Goal: Task Accomplishment & Management: Complete application form

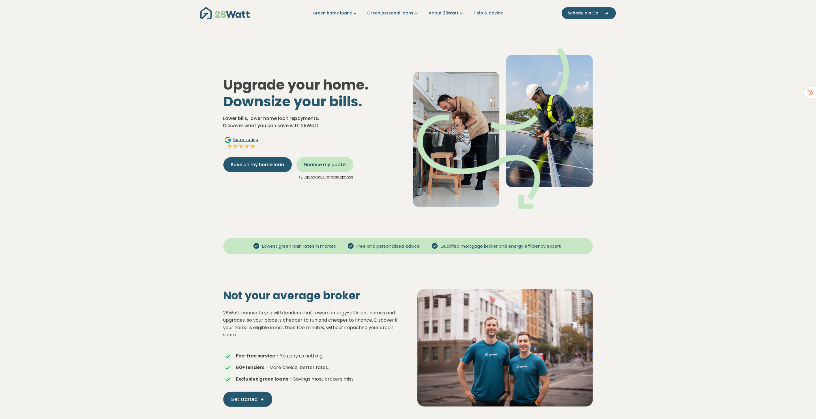
click at [320, 165] on span "Finance my quote" at bounding box center [325, 164] width 42 height 7
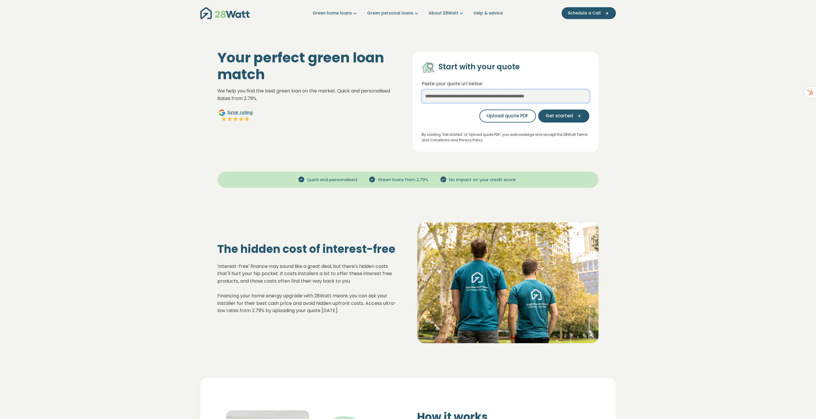
click at [432, 99] on input "text" at bounding box center [505, 96] width 167 height 13
type input "*"
type input "***"
click at [579, 113] on icon "button" at bounding box center [577, 115] width 9 height 5
select select "***"
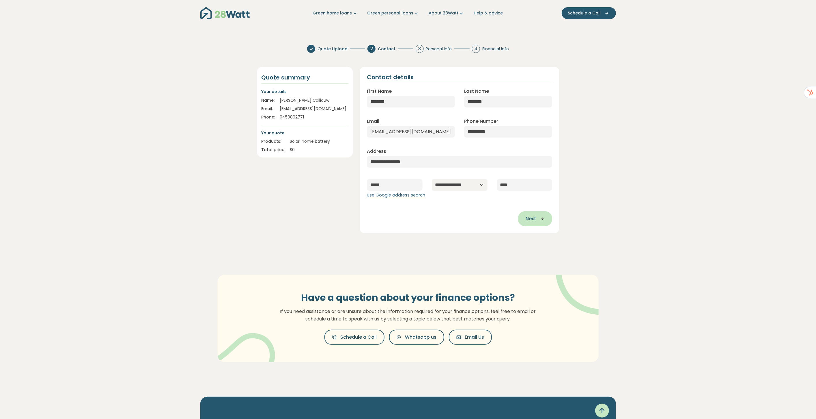
click at [537, 221] on icon "button" at bounding box center [540, 218] width 9 height 5
type input "**********"
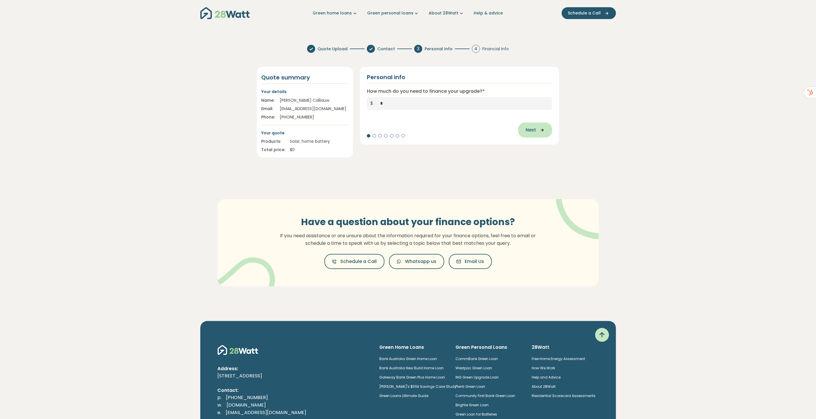
click at [538, 131] on icon "button" at bounding box center [540, 129] width 9 height 5
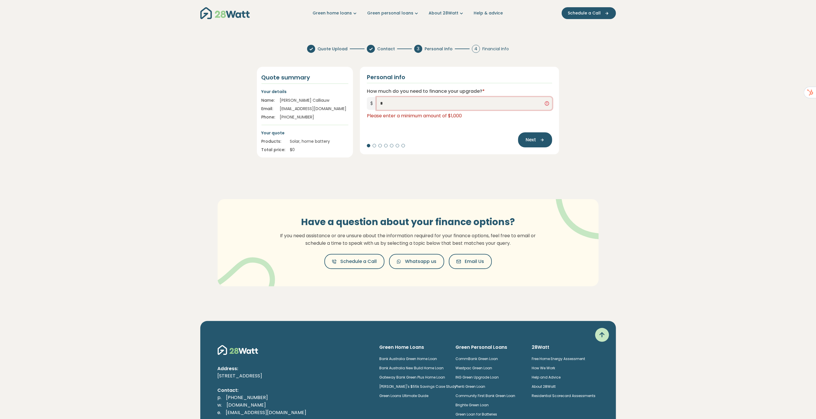
click at [479, 108] on input "*" at bounding box center [465, 103] width 176 height 13
type input "*****"
click at [543, 141] on icon "button" at bounding box center [540, 139] width 9 height 5
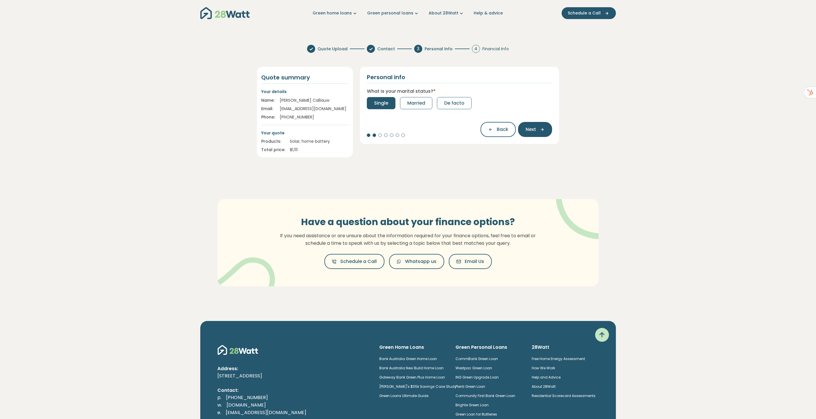
click at [394, 105] on button "Single" at bounding box center [381, 103] width 29 height 12
click at [394, 105] on button "1" at bounding box center [397, 103] width 16 height 12
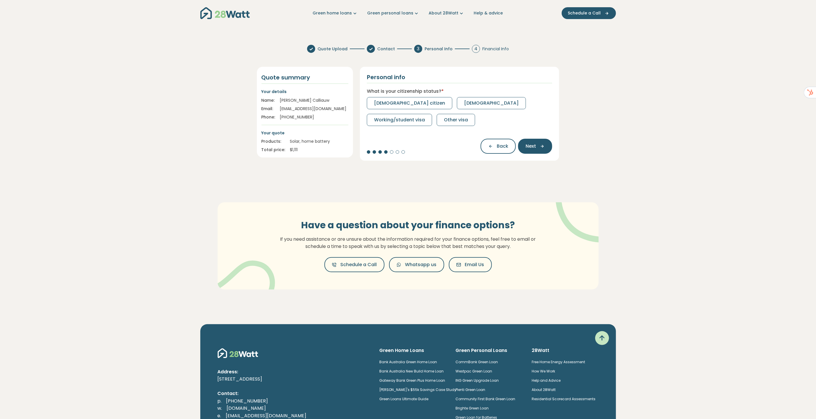
click at [394, 105] on span "Australian citizen" at bounding box center [409, 103] width 71 height 7
click at [394, 105] on span "Full-time" at bounding box center [384, 103] width 21 height 7
select select "*******"
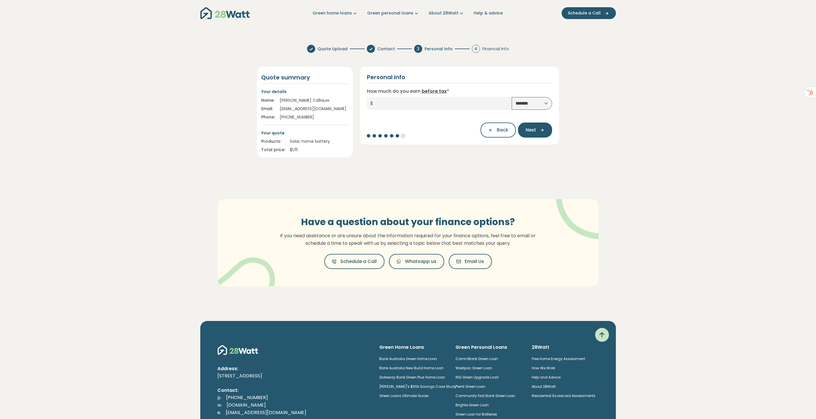
click at [394, 105] on input "How much do you earn before tax *" at bounding box center [444, 103] width 135 height 13
type input "******"
click at [531, 128] on span "Next" at bounding box center [531, 129] width 10 height 7
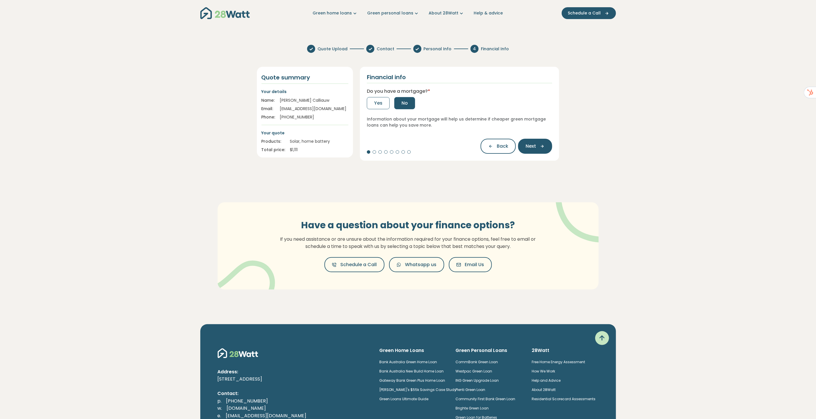
click at [408, 104] on button "No" at bounding box center [404, 103] width 21 height 12
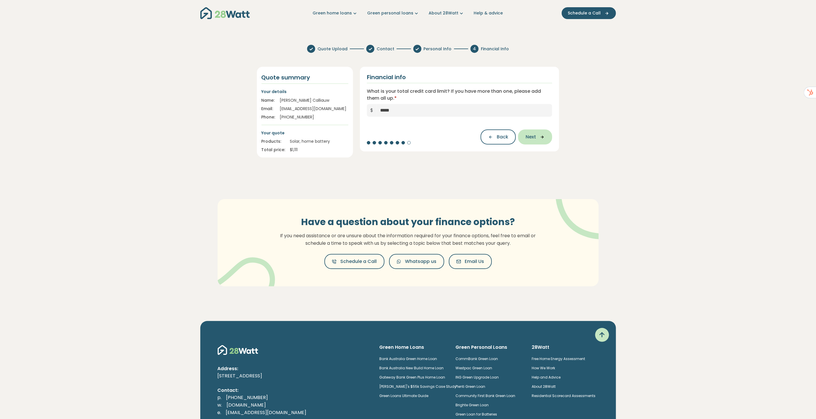
type input "*****"
click at [540, 135] on icon "button" at bounding box center [540, 136] width 9 height 5
type input "**"
click at [543, 134] on button "Next" at bounding box center [535, 136] width 34 height 15
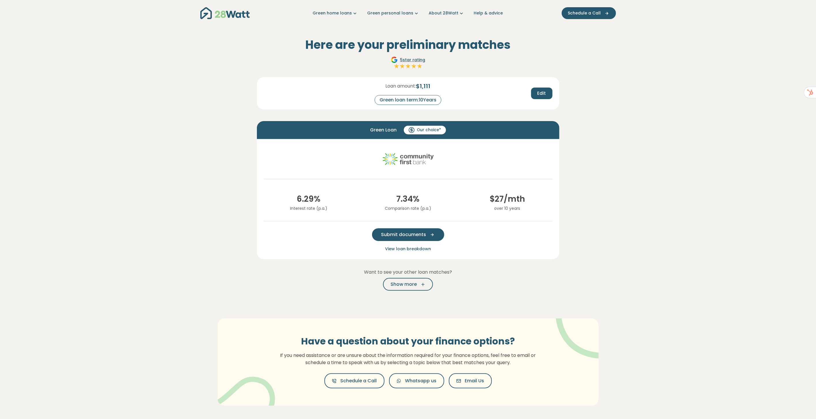
click at [412, 236] on span "Submit documents" at bounding box center [403, 234] width 45 height 7
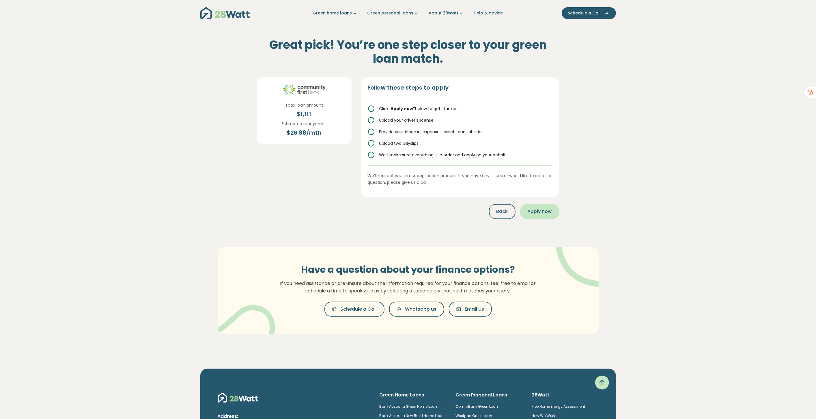
click at [538, 212] on span "Apply now" at bounding box center [540, 211] width 24 height 7
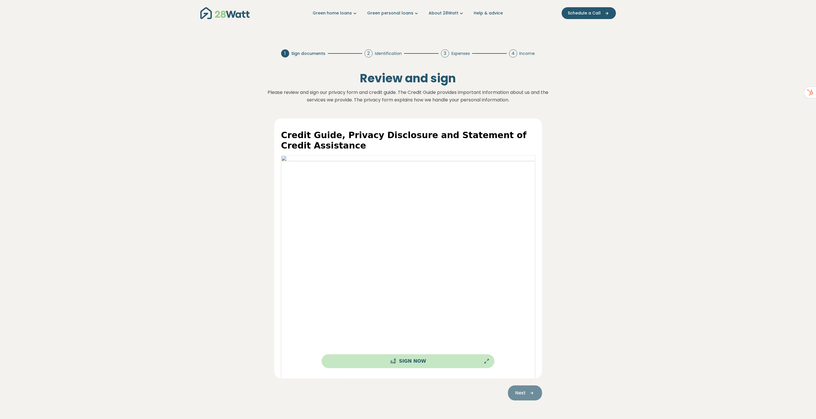
click at [434, 363] on button "Sign Now" at bounding box center [408, 361] width 173 height 14
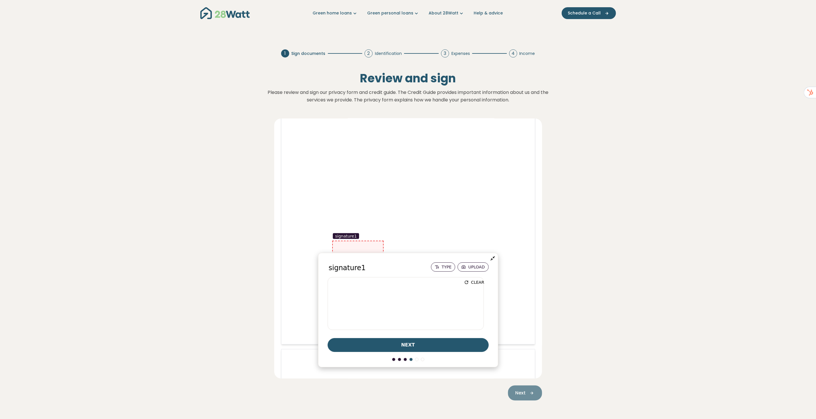
scroll to position [4181, 0]
click at [404, 342] on span "next" at bounding box center [408, 344] width 14 height 7
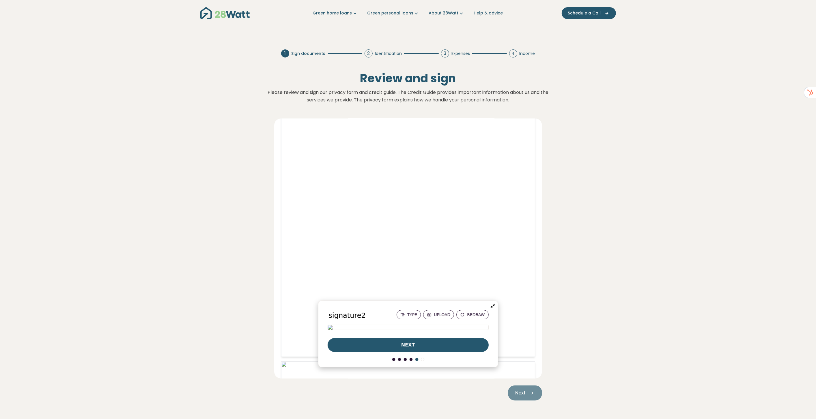
click at [410, 341] on button "next" at bounding box center [408, 345] width 161 height 14
type input "****"
click at [408, 343] on span "Complete" at bounding box center [408, 344] width 28 height 7
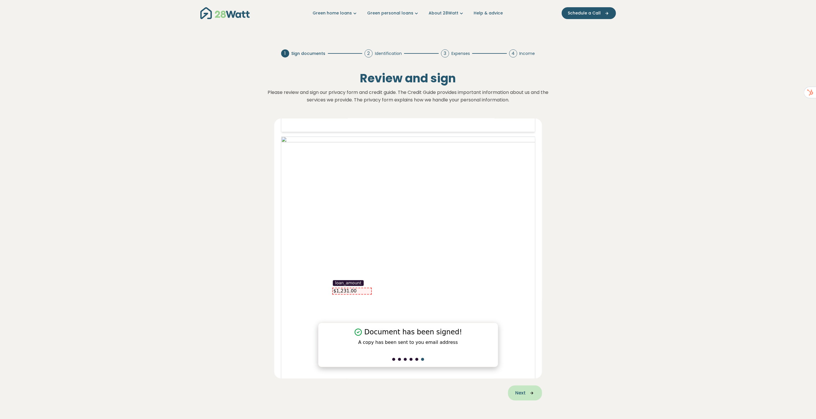
click at [527, 390] on button "Next" at bounding box center [525, 392] width 34 height 15
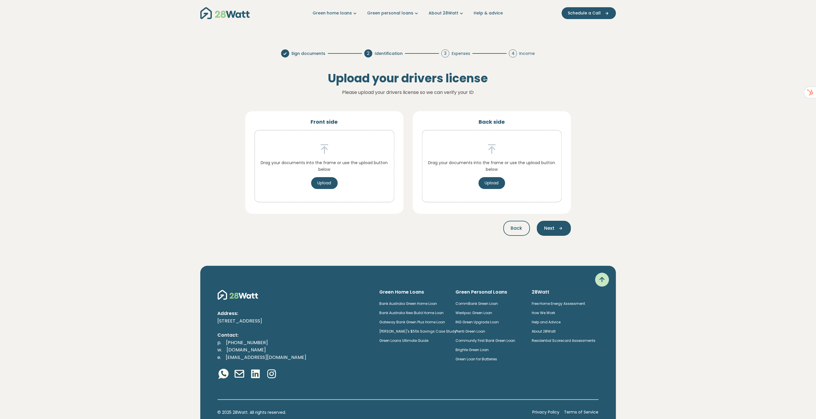
click at [433, 241] on div "Front side Drag your documents into the frame or use the upload button below Up…" at bounding box center [408, 173] width 340 height 138
click at [557, 227] on icon "button" at bounding box center [559, 227] width 9 height 5
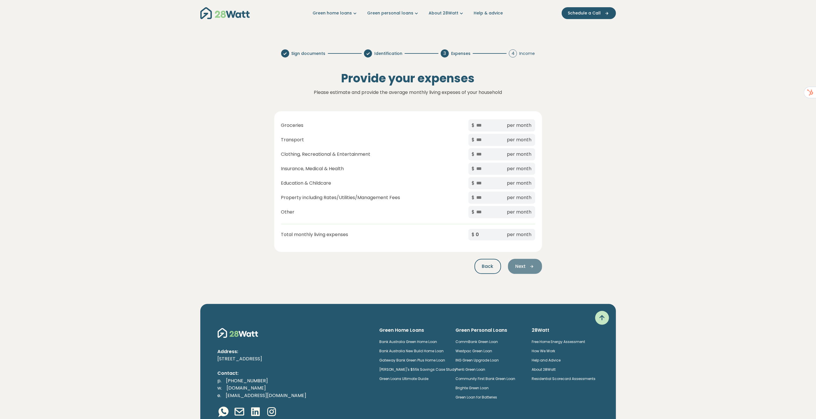
click at [524, 267] on div "Next" at bounding box center [525, 266] width 34 height 15
click at [491, 128] on input "text" at bounding box center [490, 126] width 29 height 8
type input "*"
click at [487, 141] on input "text" at bounding box center [490, 140] width 29 height 8
type input "*"
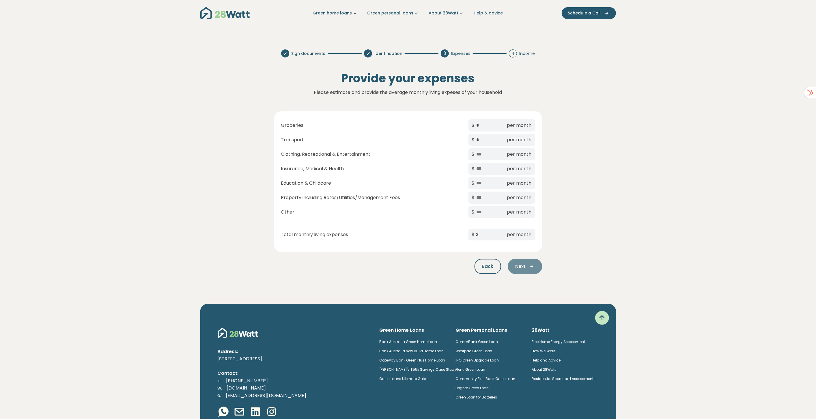
click at [486, 159] on div "$ per month" at bounding box center [502, 154] width 67 height 12
click at [483, 158] on div "$ per month" at bounding box center [502, 154] width 67 height 12
click at [481, 156] on input "text" at bounding box center [490, 154] width 29 height 8
type input "*"
click at [483, 169] on input "text" at bounding box center [490, 169] width 29 height 8
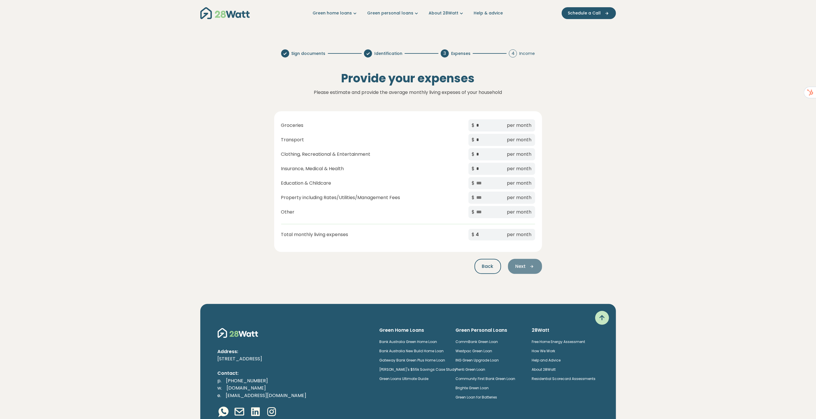
type input "*"
click at [484, 182] on input "text" at bounding box center [490, 183] width 29 height 8
type input "*"
click at [484, 195] on input "text" at bounding box center [490, 198] width 29 height 8
type input "*"
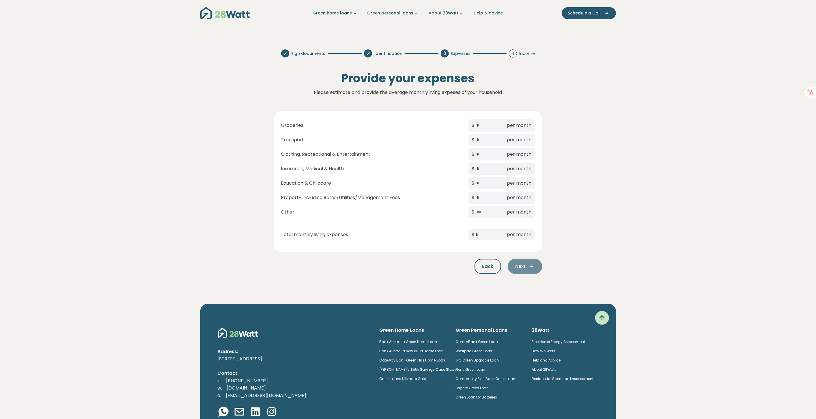
click at [485, 211] on input "text" at bounding box center [490, 212] width 29 height 8
type input "*"
click at [524, 268] on span "Next" at bounding box center [521, 266] width 10 height 7
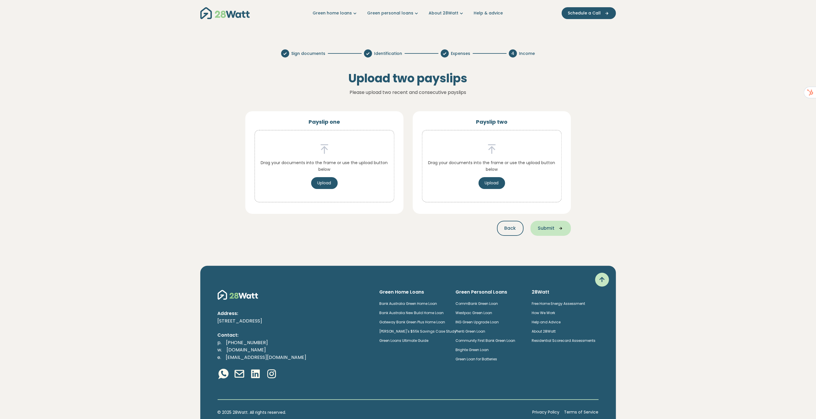
click at [546, 229] on span "Submit" at bounding box center [546, 228] width 17 height 7
